Goal: Obtain resource: Download file/media

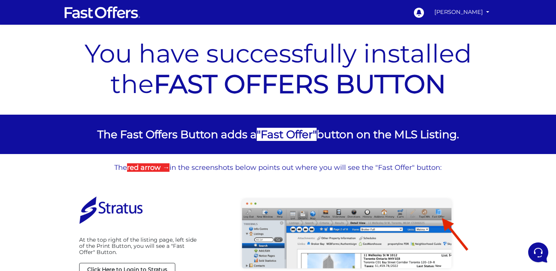
click at [95, 12] on img at bounding box center [102, 12] width 77 height 15
click at [482, 12] on link "[PERSON_NAME]" at bounding box center [461, 12] width 61 height 15
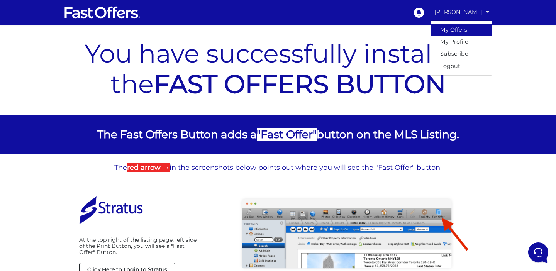
click at [461, 28] on link "My Offers" at bounding box center [461, 30] width 61 height 12
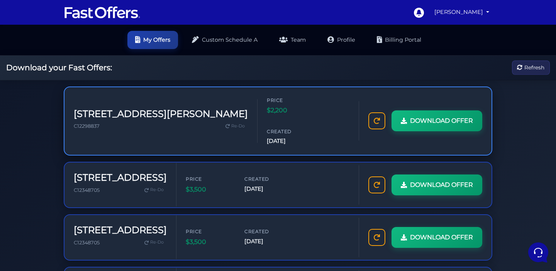
click at [78, 123] on span "C12298837" at bounding box center [87, 126] width 26 height 6
copy span "C12298837"
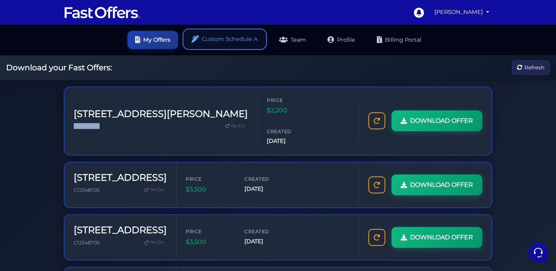
click at [223, 33] on link "Custom Schedule A" at bounding box center [224, 39] width 81 height 18
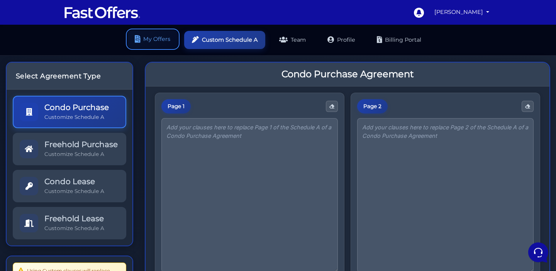
click at [144, 32] on link "My Offers" at bounding box center [152, 39] width 51 height 18
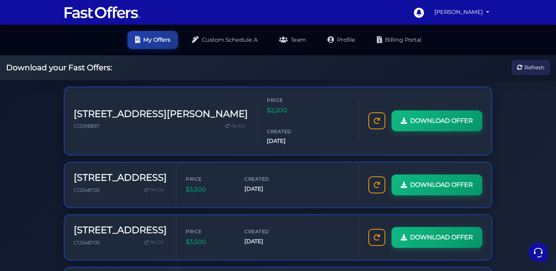
click at [79, 12] on img at bounding box center [102, 12] width 77 height 15
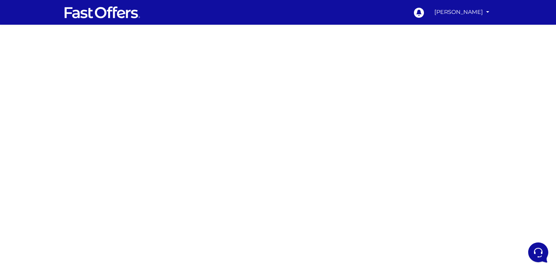
click at [403, 138] on div at bounding box center [278, 218] width 556 height 386
click at [425, 132] on div at bounding box center [278, 218] width 556 height 386
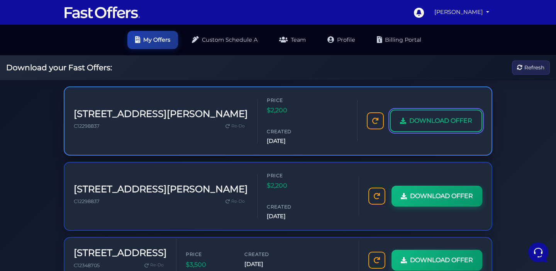
click at [409, 125] on span "DOWNLOAD OFFER" at bounding box center [440, 121] width 63 height 10
